Goal: Task Accomplishment & Management: Use online tool/utility

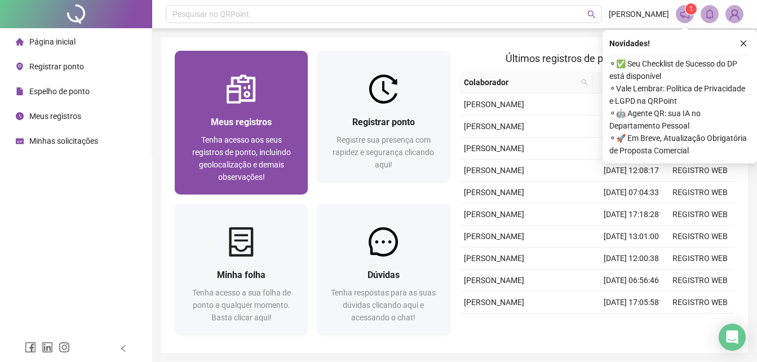
click at [233, 130] on div "Meus registros Tenha acesso aos seus registros de ponto, incluindo geolocalizaç…" at bounding box center [241, 149] width 106 height 68
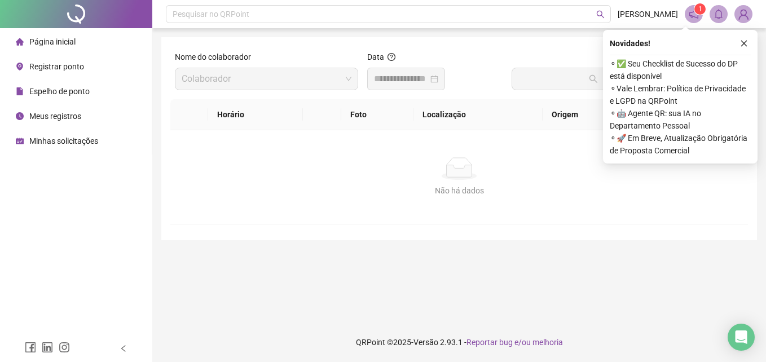
click at [74, 43] on span "Página inicial" at bounding box center [52, 41] width 46 height 9
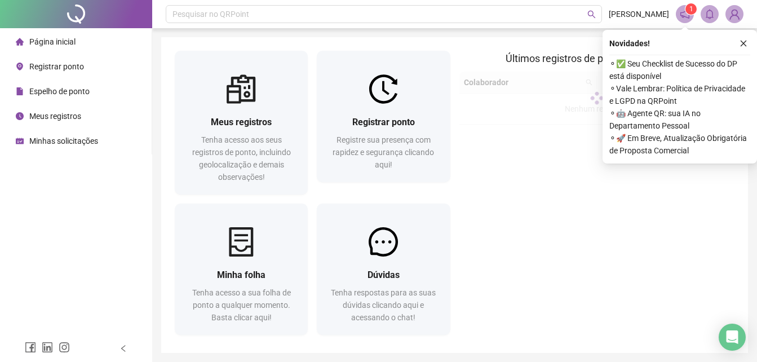
click at [744, 43] on icon "close" at bounding box center [744, 43] width 8 height 8
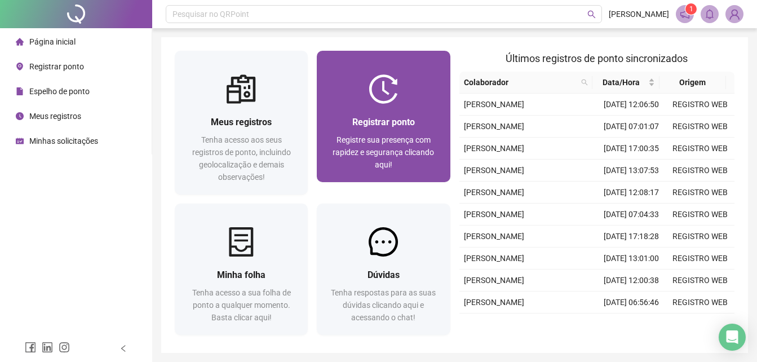
click at [395, 165] on div "Registre sua presença com rapidez e segurança clicando aqui!" at bounding box center [383, 152] width 106 height 37
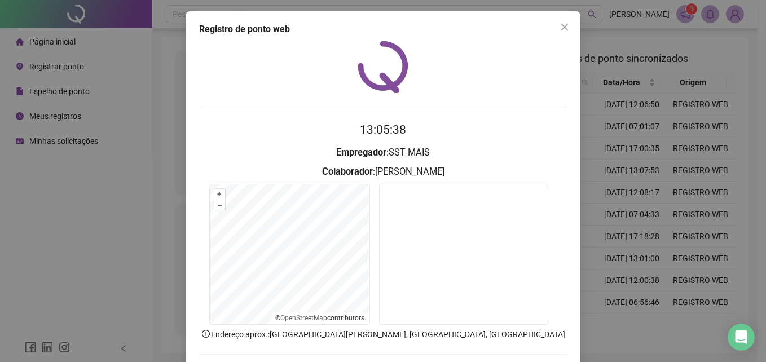
scroll to position [54, 0]
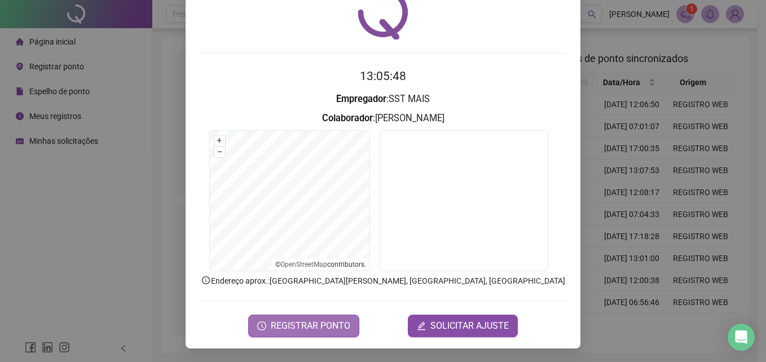
click at [324, 321] on span "REGISTRAR PONTO" at bounding box center [311, 326] width 80 height 14
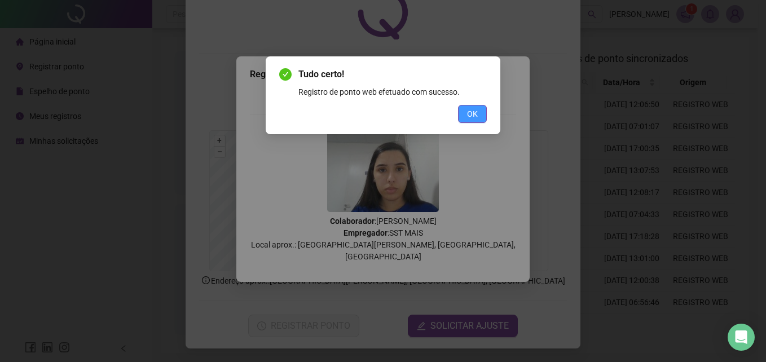
click at [480, 117] on button "OK" at bounding box center [472, 114] width 29 height 18
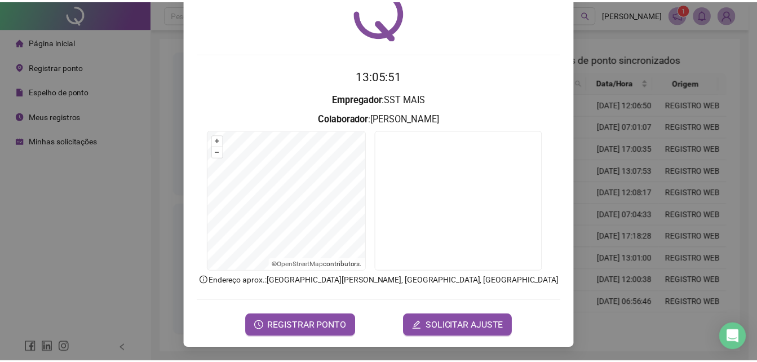
scroll to position [0, 0]
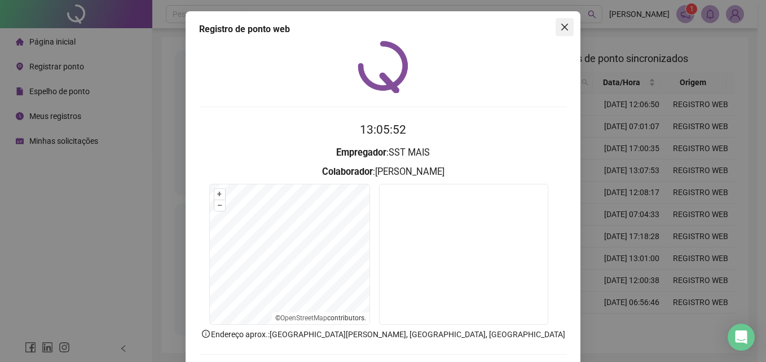
click at [555, 24] on span "Close" at bounding box center [564, 27] width 18 height 9
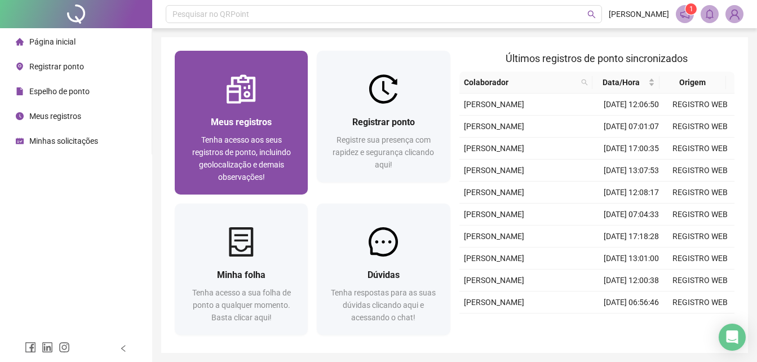
click at [257, 127] on span "Meus registros" at bounding box center [241, 122] width 61 height 11
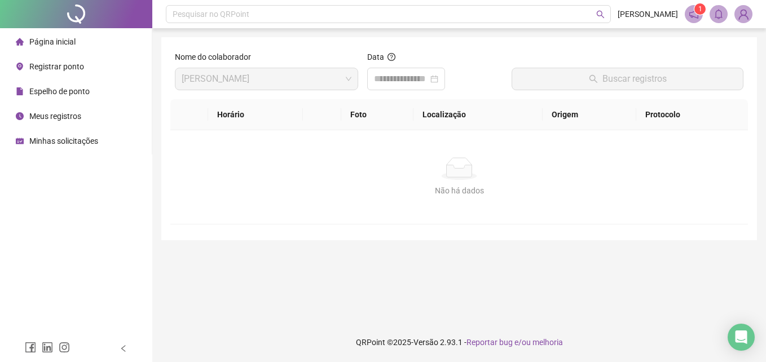
click at [63, 40] on span "Página inicial" at bounding box center [52, 41] width 46 height 9
